Goal: Information Seeking & Learning: Check status

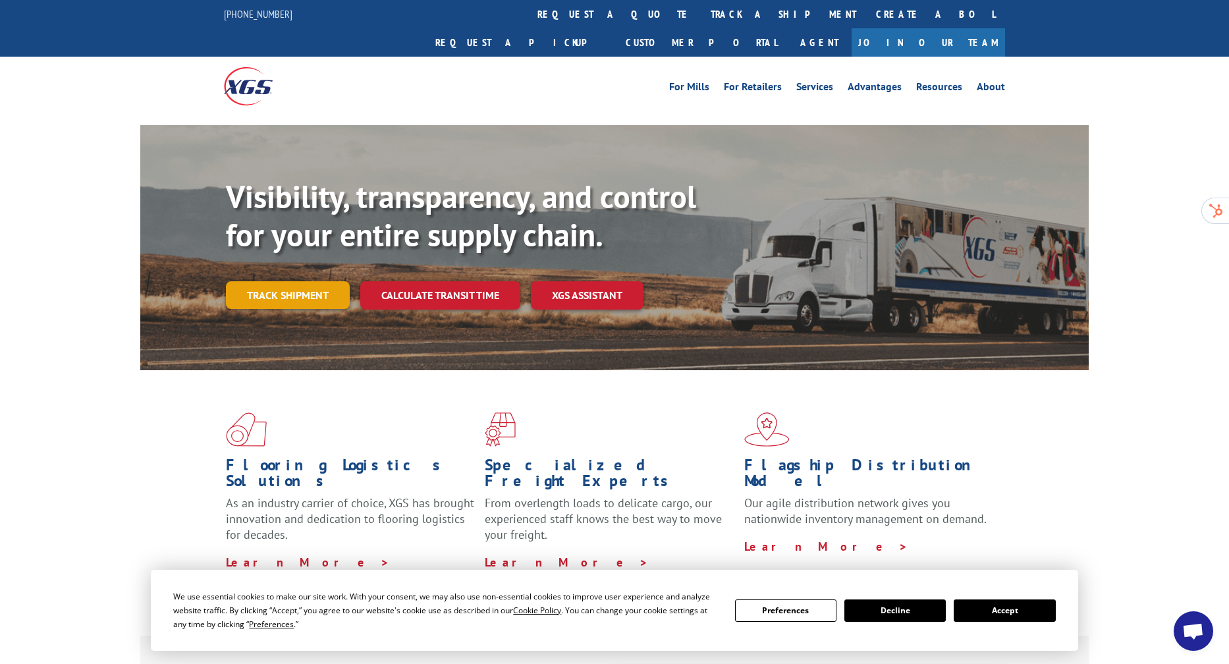
click at [315, 281] on link "Track shipment" at bounding box center [288, 295] width 124 height 28
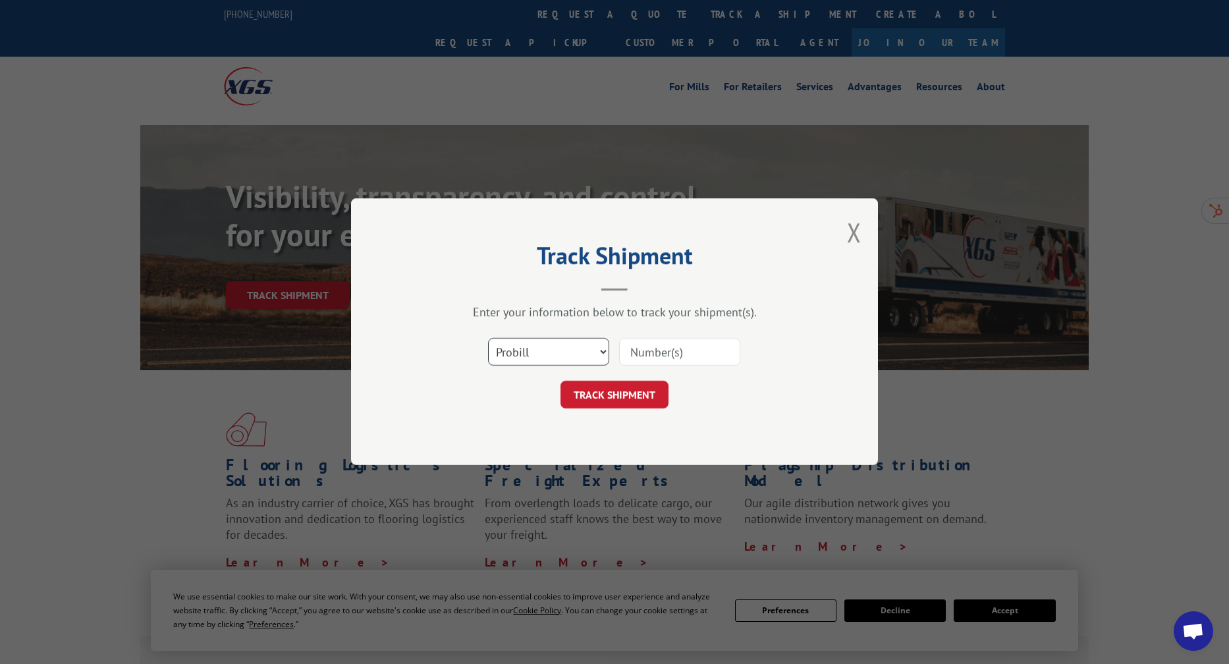
click at [542, 340] on select "Select category... Probill BOL PO" at bounding box center [548, 353] width 121 height 28
select select "bol"
click at [488, 339] on select "Select category... Probill BOL PO" at bounding box center [548, 353] width 121 height 28
click at [632, 356] on input at bounding box center [679, 353] width 121 height 28
paste input "744237"
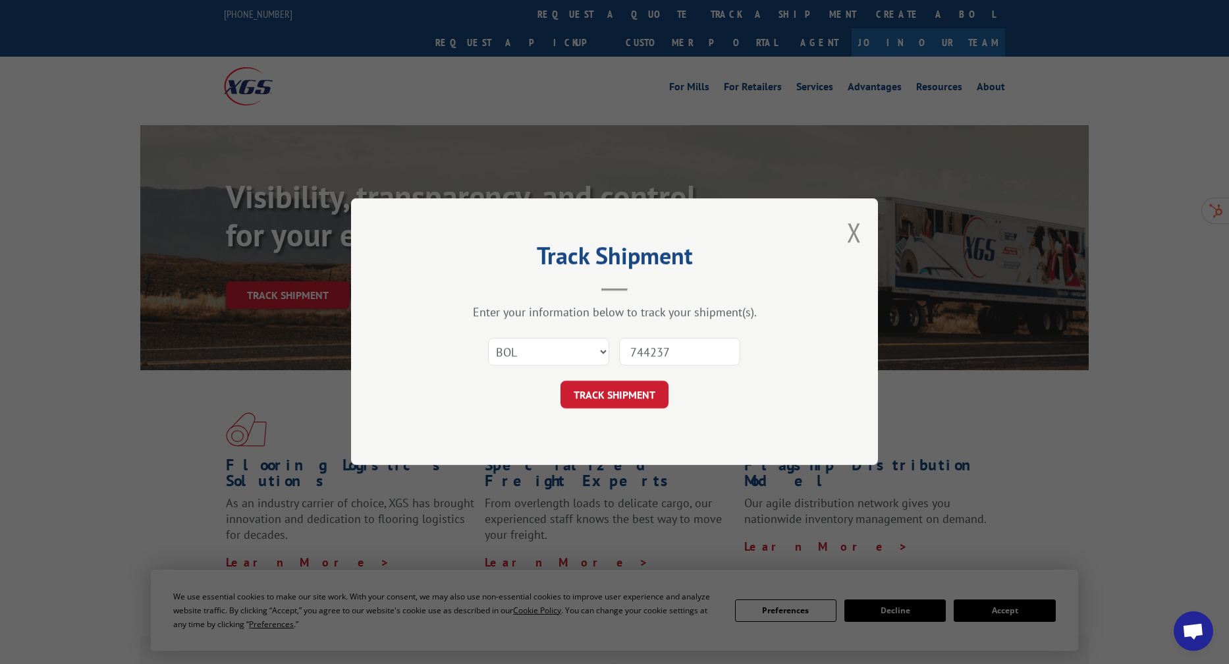
type input "744237"
click at [620, 412] on div "Track Shipment Enter your information below to track your shipment(s). Select c…" at bounding box center [614, 331] width 527 height 267
click at [618, 397] on button "TRACK SHIPMENT" at bounding box center [615, 395] width 108 height 28
